Goal: Check status: Check status

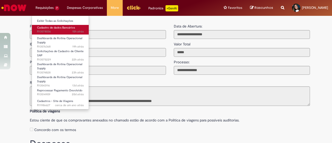
click at [68, 32] on span "15h atrás 15 horas atrás R13578036" at bounding box center [60, 32] width 47 height 4
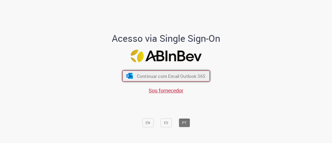
click at [140, 75] on span "Continuar com Email Outlook 365" at bounding box center [171, 76] width 69 height 6
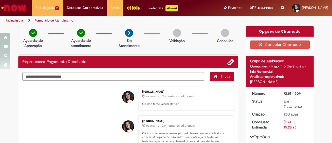
scroll to position [26, 0]
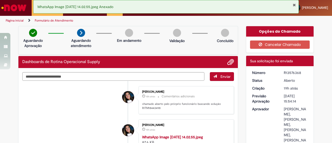
click at [295, 4] on button "Fechar Notificação" at bounding box center [294, 5] width 3 height 4
